Goal: Check status: Check status

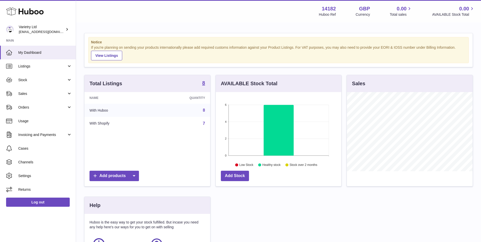
scroll to position [79, 125]
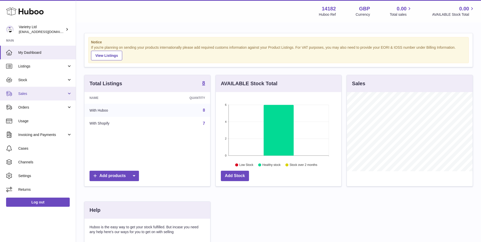
click at [44, 92] on span "Sales" at bounding box center [42, 93] width 48 height 5
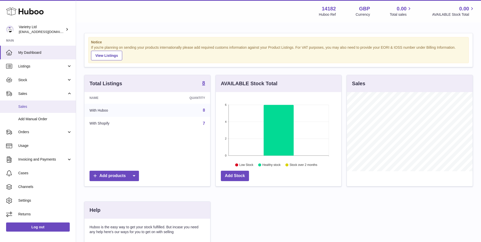
click at [42, 104] on span "Sales" at bounding box center [45, 106] width 54 height 5
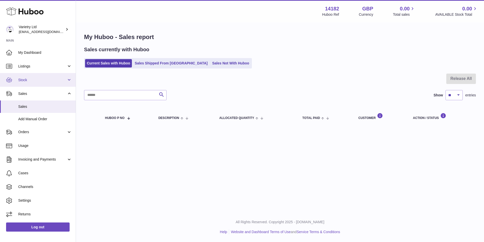
click at [41, 84] on link "Stock" at bounding box center [38, 80] width 76 height 14
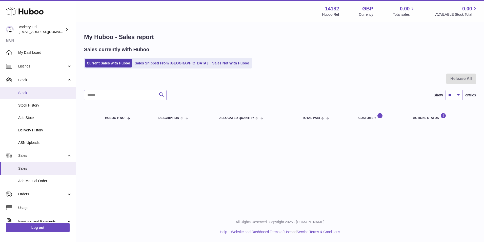
click at [38, 95] on span "Stock" at bounding box center [45, 92] width 54 height 5
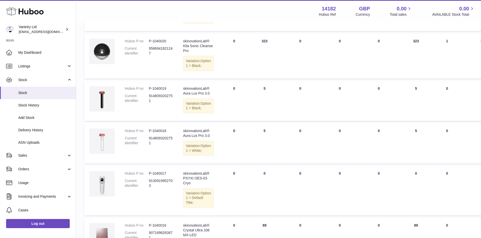
scroll to position [62, 0]
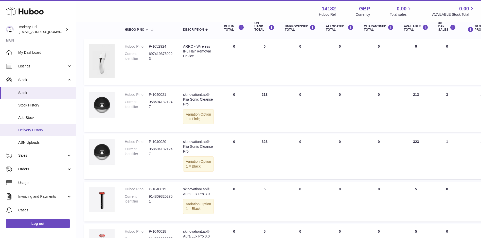
click at [48, 129] on span "Delivery History" at bounding box center [45, 130] width 54 height 5
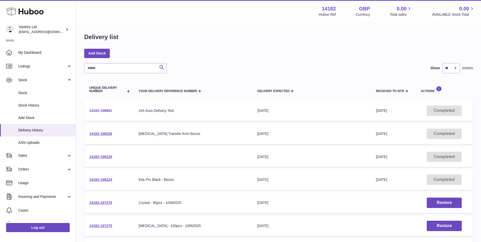
click at [99, 109] on link "14182-198881" at bounding box center [100, 110] width 23 height 4
